Goal: Task Accomplishment & Management: Manage account settings

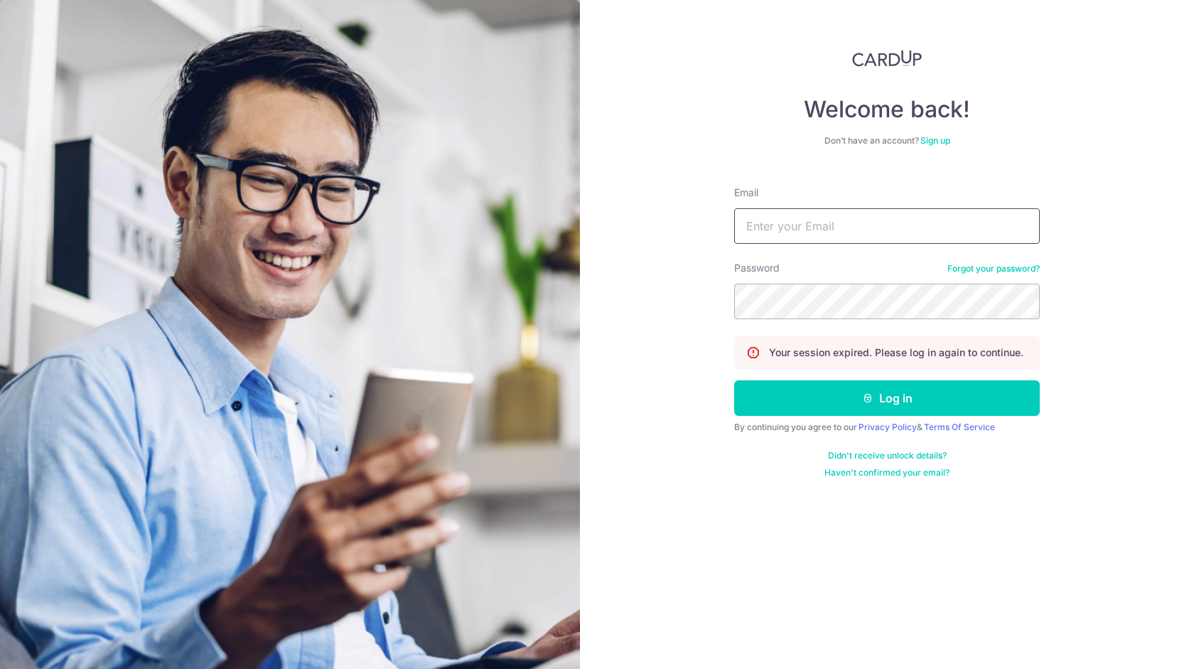
click at [848, 235] on input "Email" at bounding box center [887, 226] width 306 height 36
type input "[EMAIL_ADDRESS][DOMAIN_NAME]"
click at [734, 380] on button "Log in" at bounding box center [887, 398] width 306 height 36
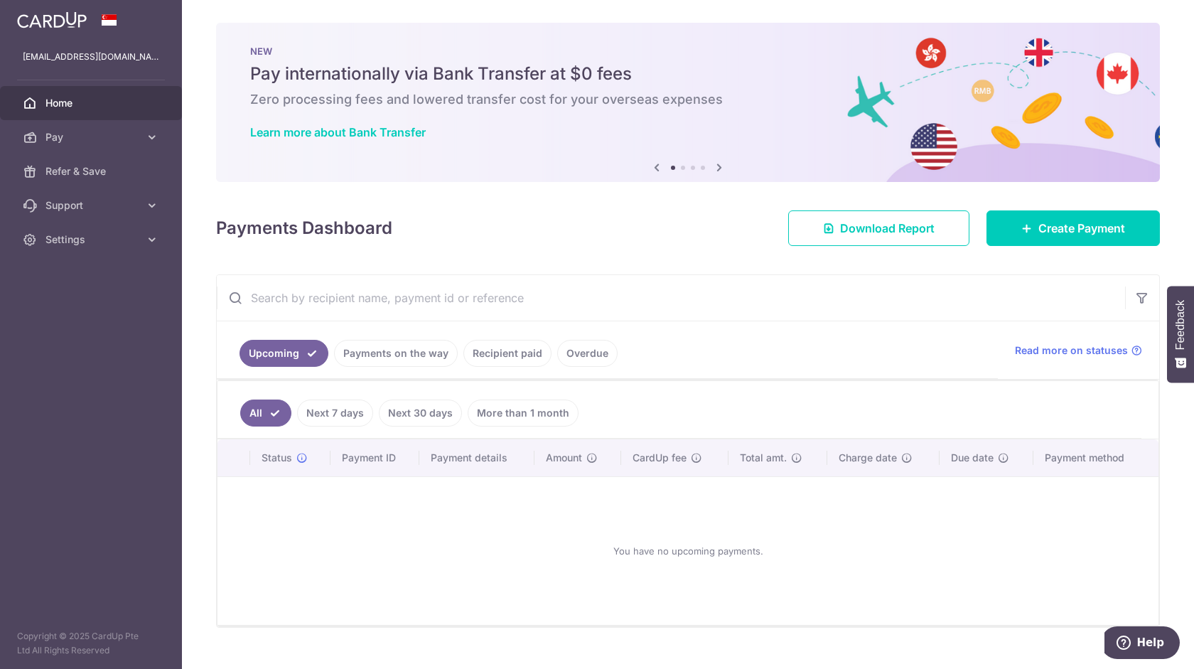
click at [354, 532] on div "You have no upcoming payments." at bounding box center [687, 550] width 907 height 125
click at [103, 127] on link "Pay" at bounding box center [91, 137] width 182 height 34
click at [691, 266] on div "× Pause Schedule Pause all future payments in this series Pause just this one p…" at bounding box center [688, 334] width 1012 height 669
